Goal: Transaction & Acquisition: Purchase product/service

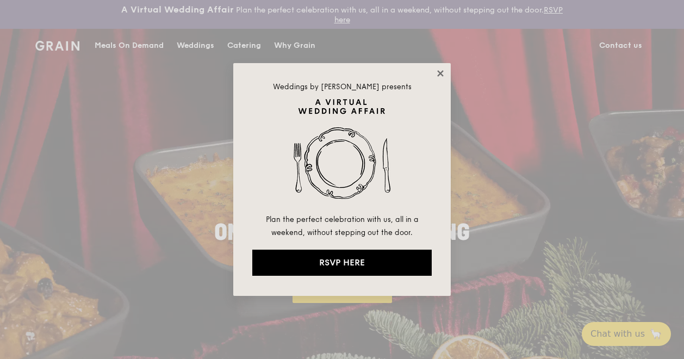
click at [444, 71] on icon at bounding box center [440, 73] width 10 height 10
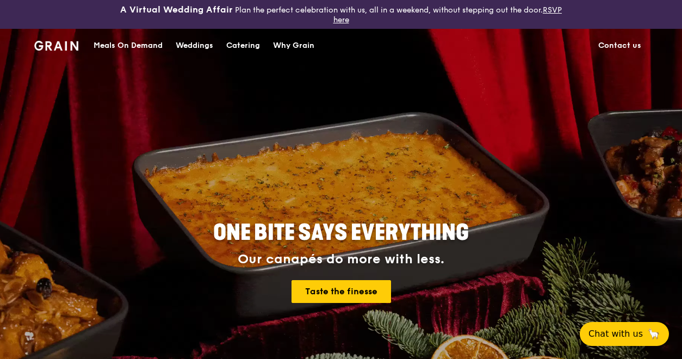
click at [147, 43] on div "Meals On Demand" at bounding box center [127, 45] width 69 height 33
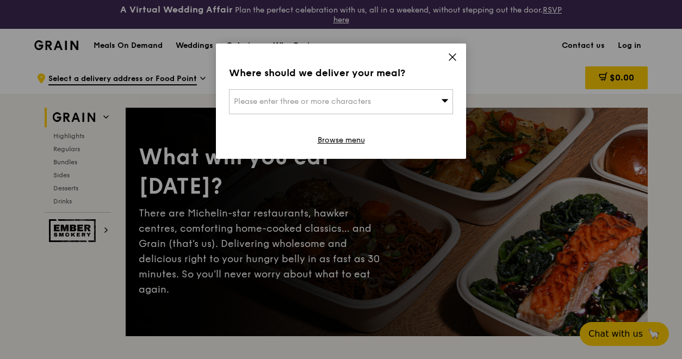
click at [355, 98] on span "Please enter three or more characters" at bounding box center [302, 101] width 137 height 9
click at [355, 98] on input "search" at bounding box center [340, 102] width 223 height 24
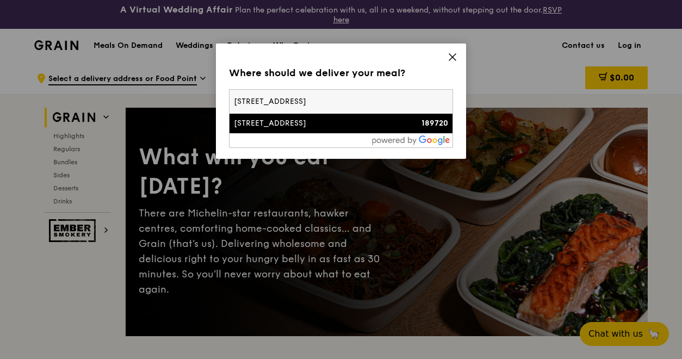
type input "[STREET_ADDRESS]"
click at [377, 124] on div "[STREET_ADDRESS]" at bounding box center [314, 123] width 161 height 11
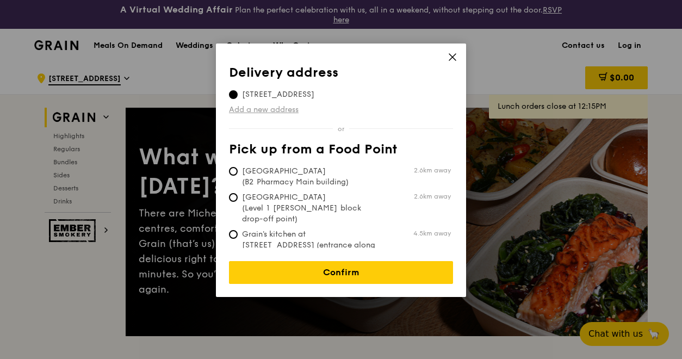
click at [275, 107] on link "Add a new address" at bounding box center [341, 109] width 224 height 11
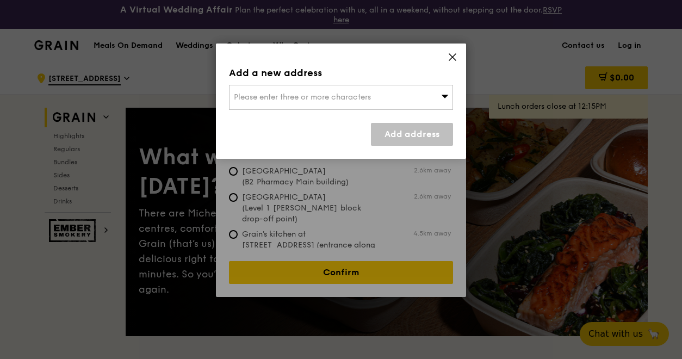
click at [302, 96] on span "Please enter three or more characters" at bounding box center [302, 96] width 137 height 9
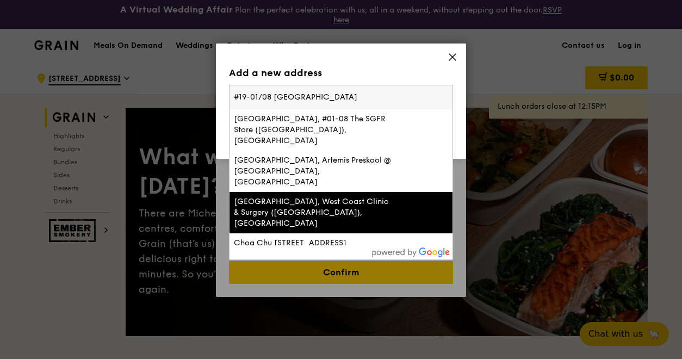
type input "#19-01/08 [GEOGRAPHIC_DATA]"
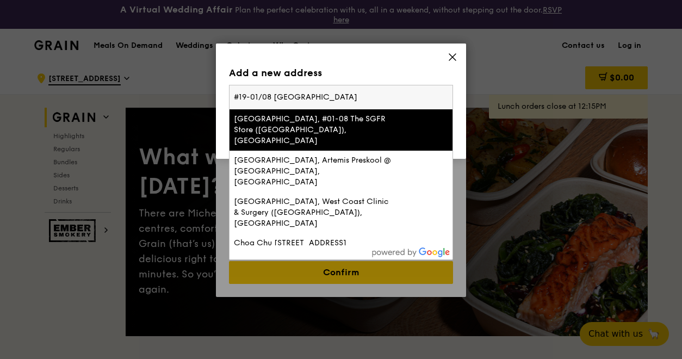
click at [340, 97] on input "#19-01/08 [GEOGRAPHIC_DATA]" at bounding box center [340, 97] width 223 height 24
click at [369, 64] on div "Add a new address Please enter three or more characters #19-01/08 [GEOGRAPHIC_D…" at bounding box center [341, 100] width 250 height 115
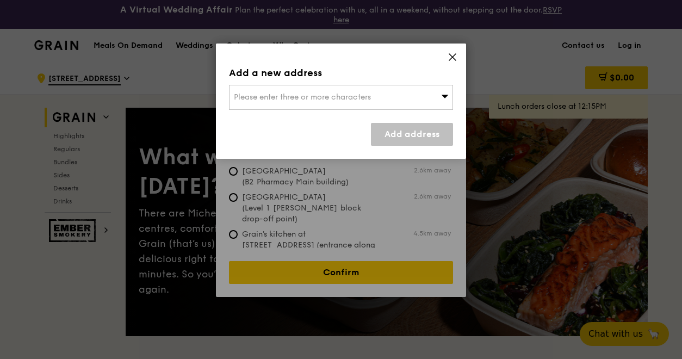
click at [452, 54] on icon at bounding box center [452, 57] width 10 height 10
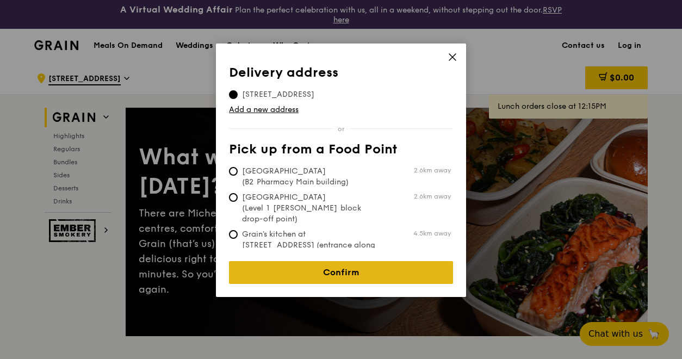
click at [324, 261] on link "Confirm" at bounding box center [341, 272] width 224 height 23
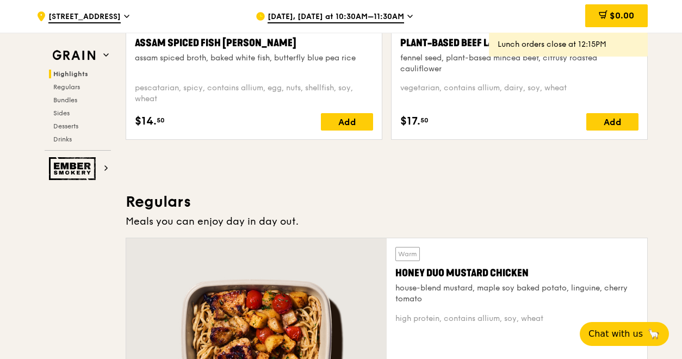
scroll to position [652, 0]
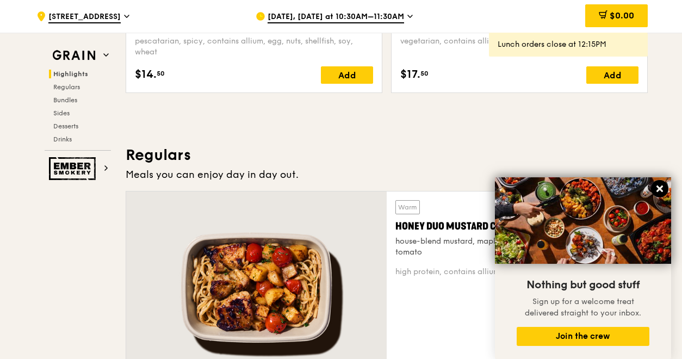
click at [659, 186] on icon at bounding box center [659, 189] width 10 height 10
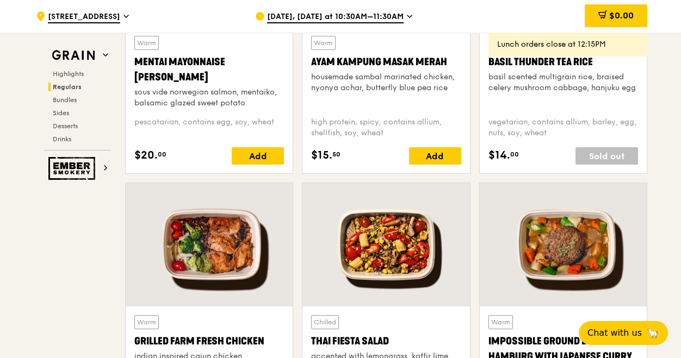
scroll to position [1033, 0]
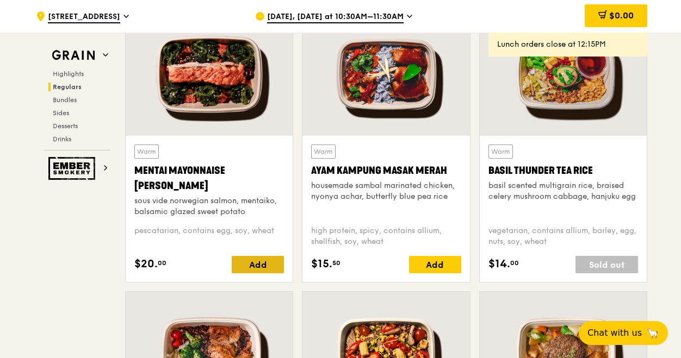
click at [251, 262] on div "Add" at bounding box center [258, 264] width 52 height 17
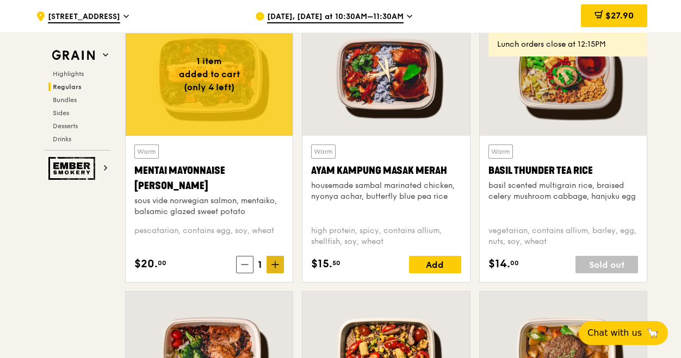
click at [279, 261] on icon at bounding box center [275, 265] width 8 height 8
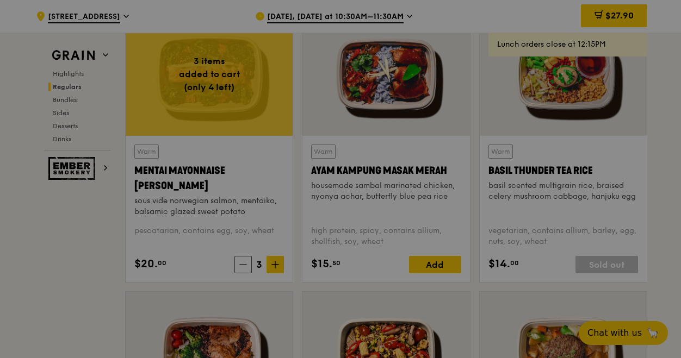
click at [279, 261] on div at bounding box center [340, 179] width 681 height 358
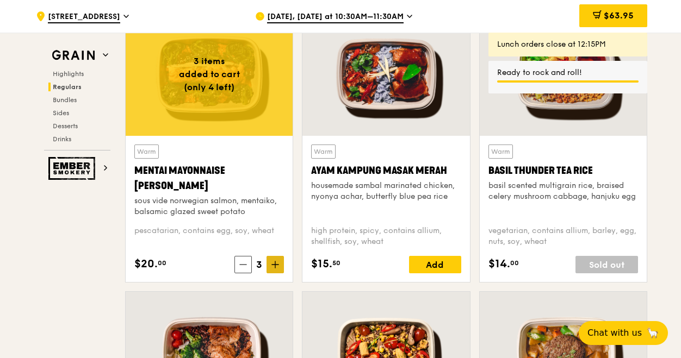
click at [279, 264] on icon at bounding box center [275, 265] width 8 height 8
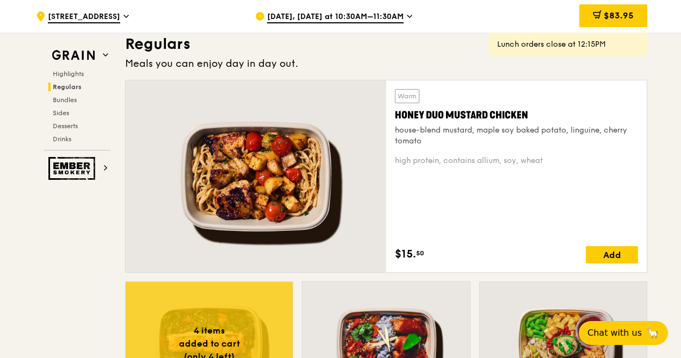
scroll to position [761, 0]
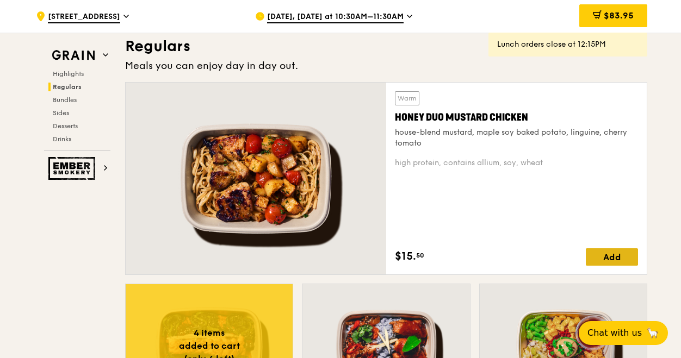
click at [611, 253] on div "Add" at bounding box center [611, 256] width 52 height 17
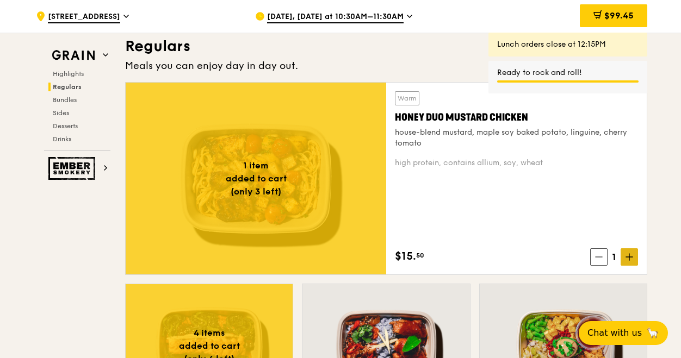
click at [632, 260] on icon at bounding box center [629, 257] width 8 height 8
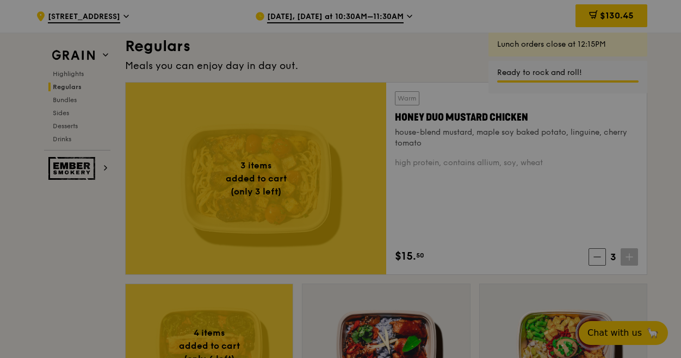
click at [547, 170] on div at bounding box center [340, 179] width 681 height 358
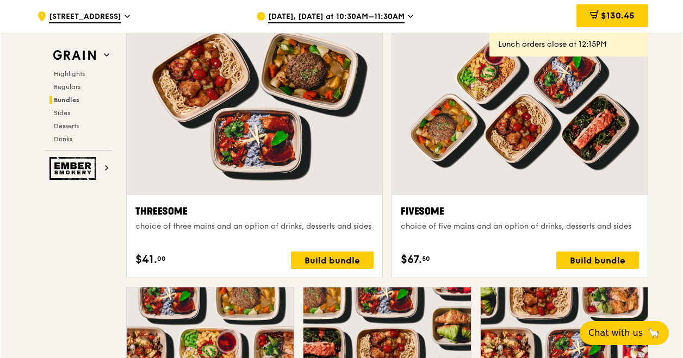
scroll to position [1794, 0]
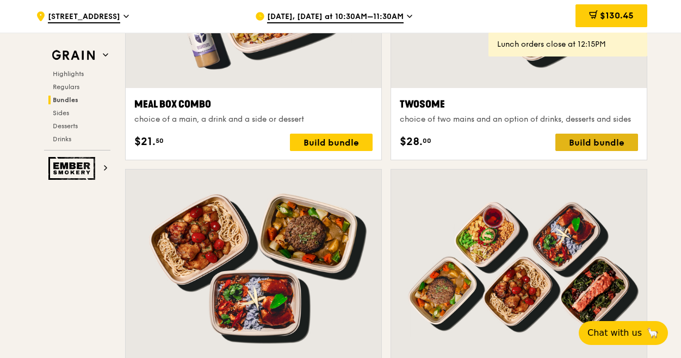
click at [613, 140] on div "Build bundle" at bounding box center [596, 142] width 83 height 17
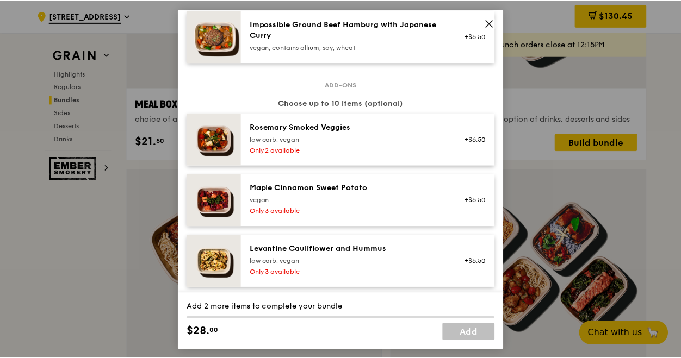
scroll to position [707, 0]
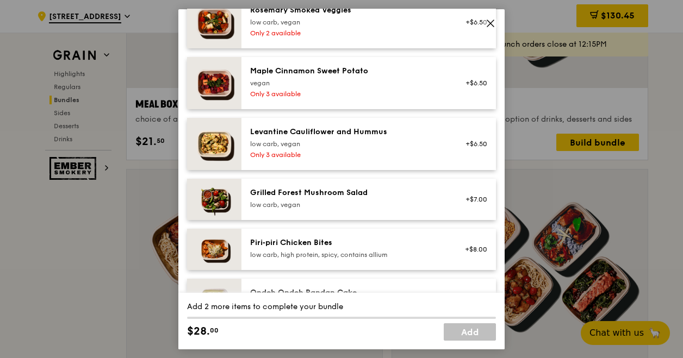
click at [486, 17] on span at bounding box center [490, 22] width 15 height 15
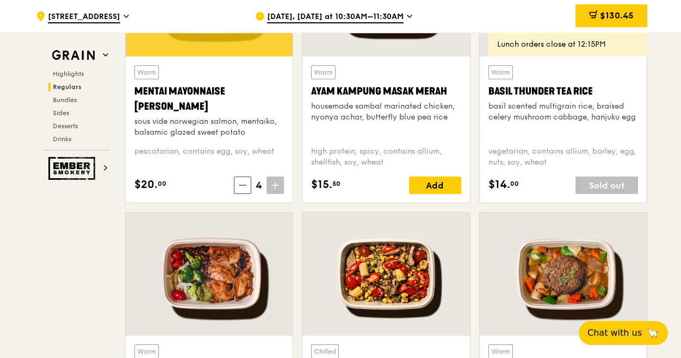
scroll to position [1196, 0]
